Goal: Find specific page/section: Find specific page/section

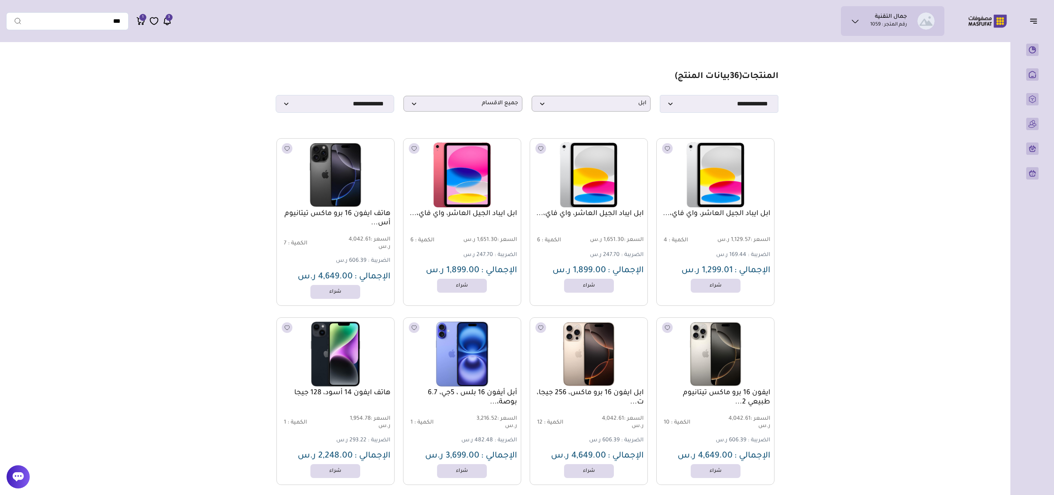
select select "*"
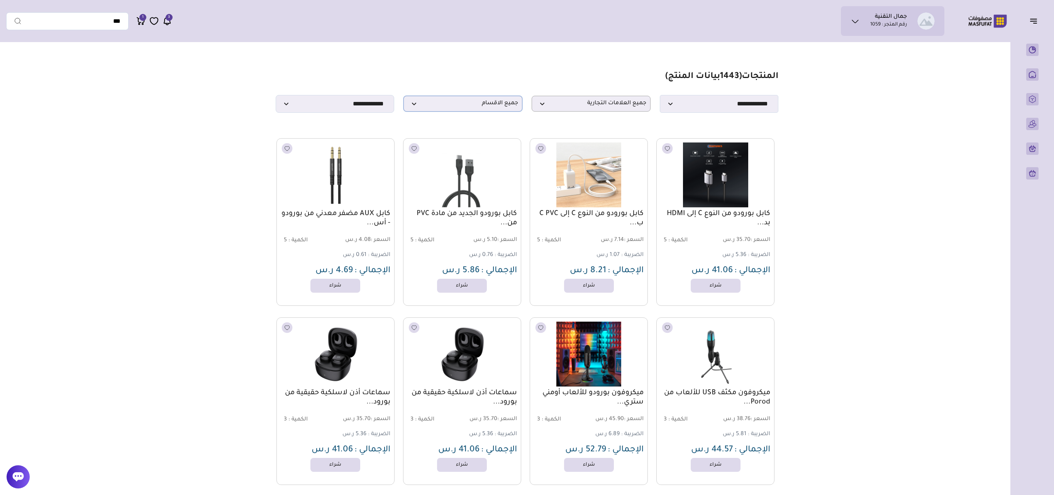
click at [490, 107] on span "جميع الاقسام" at bounding box center [463, 103] width 110 height 7
click at [610, 103] on span "جميع العلامات التجارية" at bounding box center [591, 103] width 110 height 7
type input "***"
click at [619, 114] on li "ابل" at bounding box center [591, 119] width 118 height 19
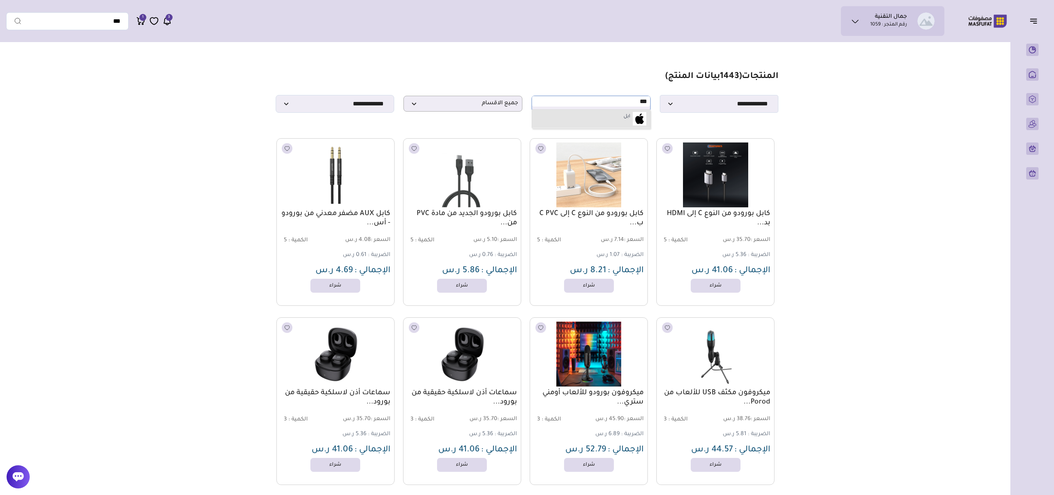
select select "*"
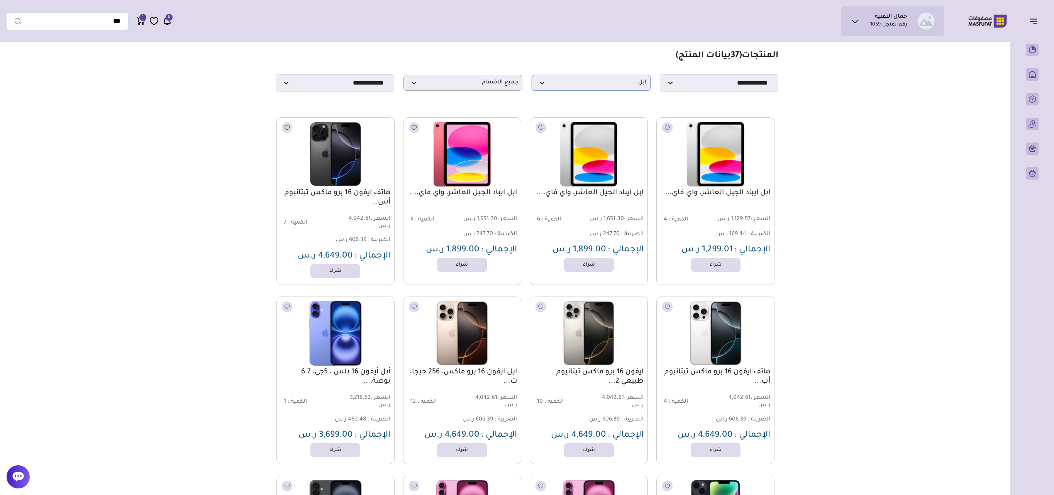
scroll to position [0, 0]
